Goal: Browse casually

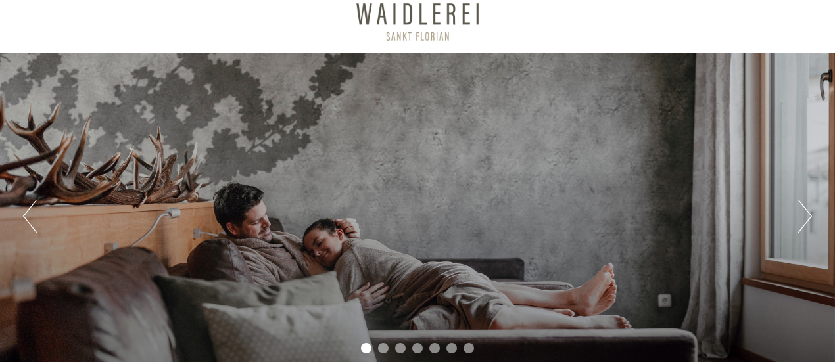
scroll to position [132, 0]
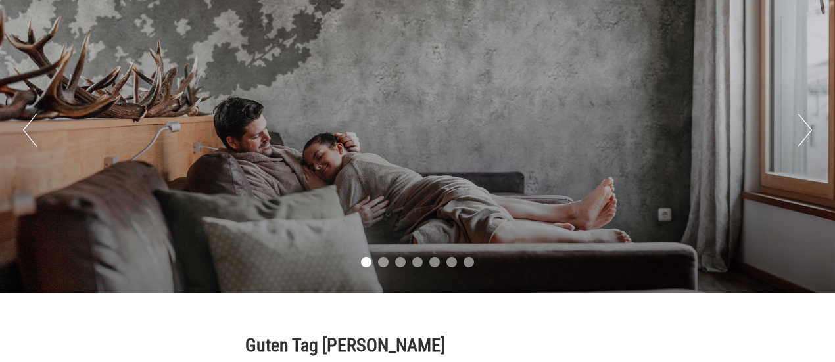
click at [793, 131] on div "Previous Next 1 2 3 4 5 6 7" at bounding box center [417, 130] width 835 height 326
click at [810, 128] on button "Next" at bounding box center [805, 130] width 14 height 33
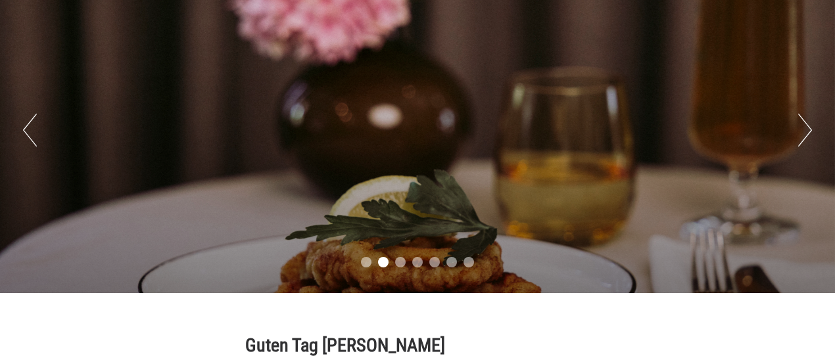
click at [810, 128] on button "Next" at bounding box center [805, 130] width 14 height 33
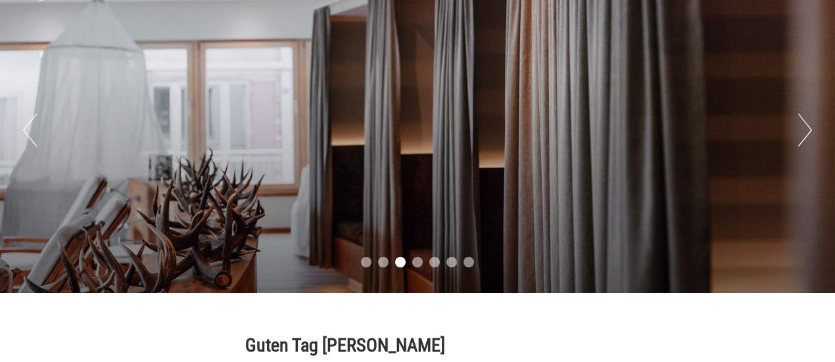
click at [810, 128] on button "Next" at bounding box center [805, 130] width 14 height 33
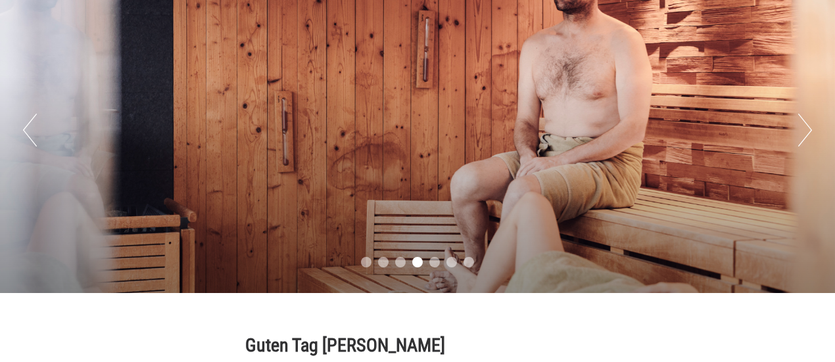
click at [810, 128] on button "Next" at bounding box center [805, 130] width 14 height 33
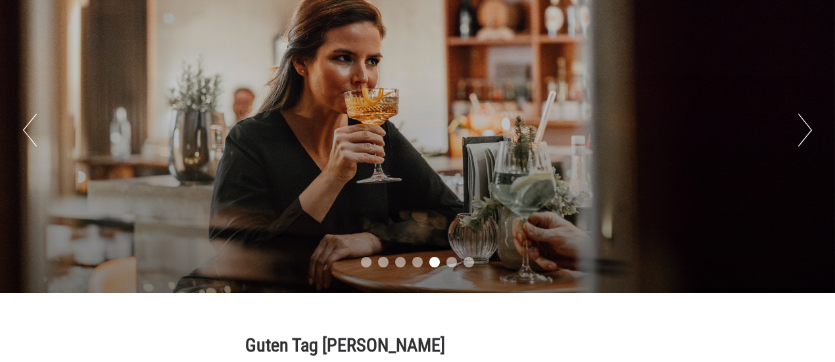
click at [810, 128] on button "Next" at bounding box center [805, 130] width 14 height 33
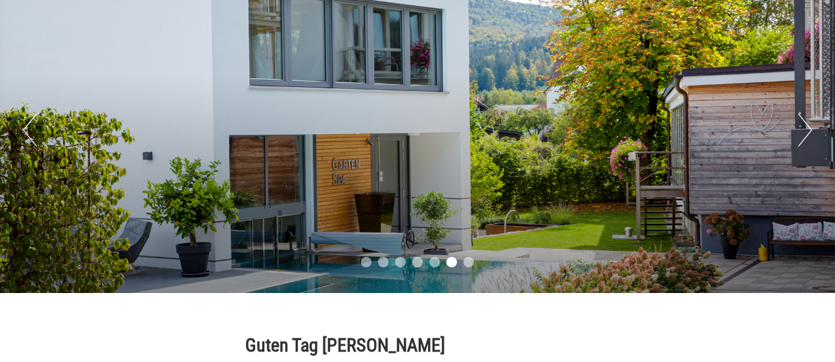
click at [810, 128] on button "Next" at bounding box center [805, 130] width 14 height 33
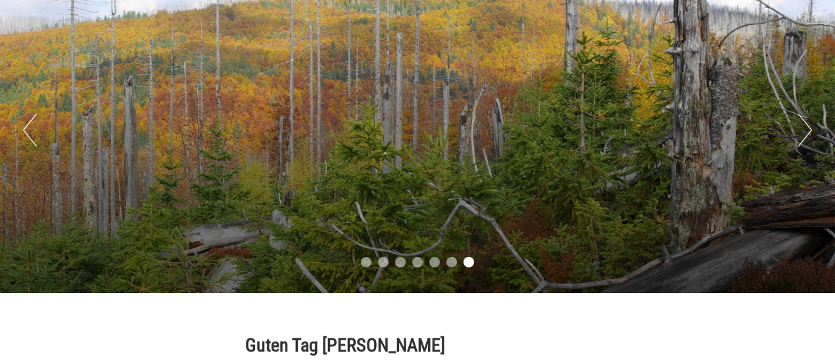
click at [810, 128] on button "Next" at bounding box center [805, 130] width 14 height 33
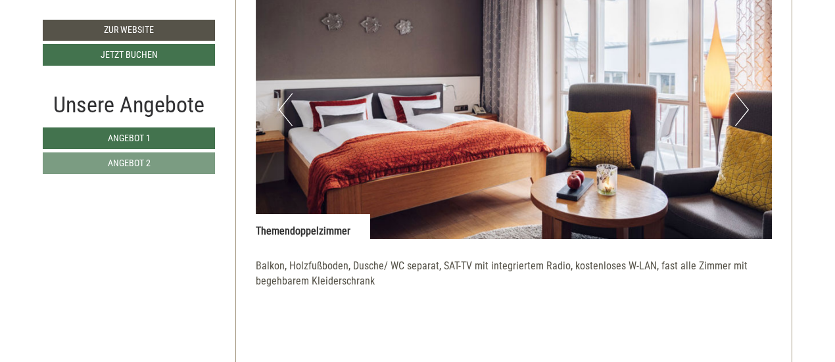
scroll to position [855, 0]
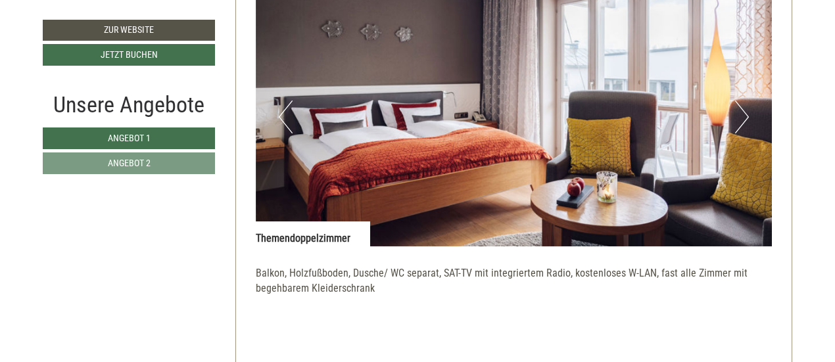
click at [739, 115] on button "Next" at bounding box center [742, 117] width 14 height 33
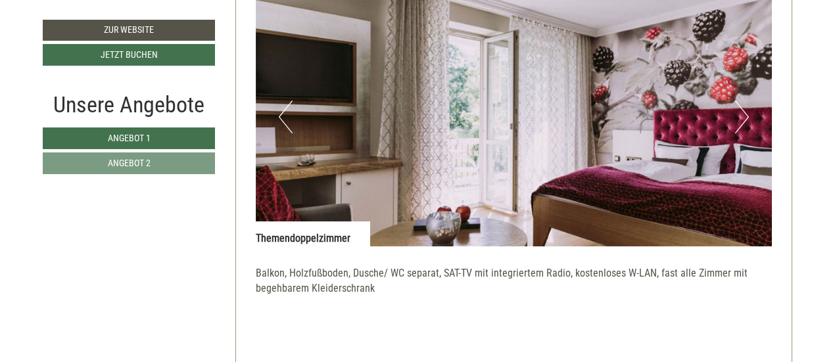
click at [737, 116] on button "Next" at bounding box center [742, 117] width 14 height 33
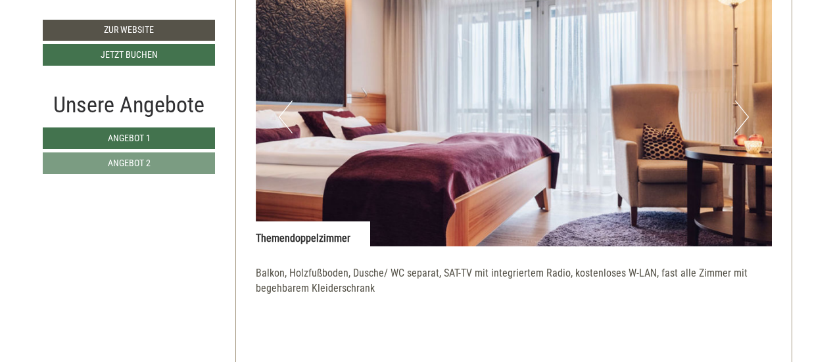
click at [737, 116] on button "Next" at bounding box center [742, 117] width 14 height 33
